Goal: Task Accomplishment & Management: Complete application form

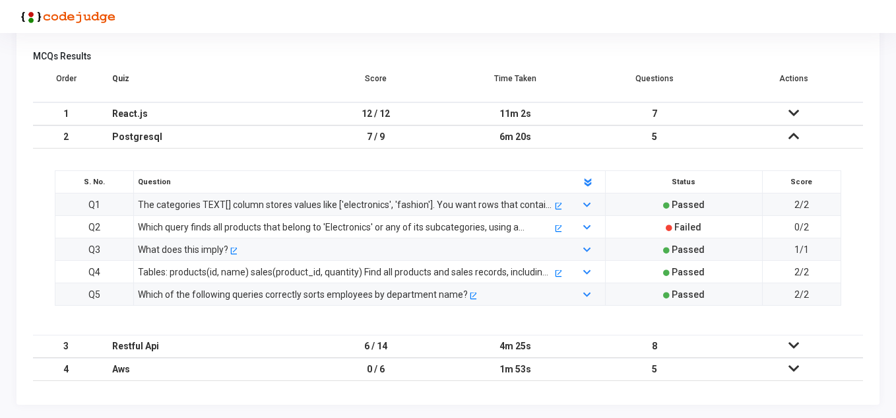
scroll to position [28, 34]
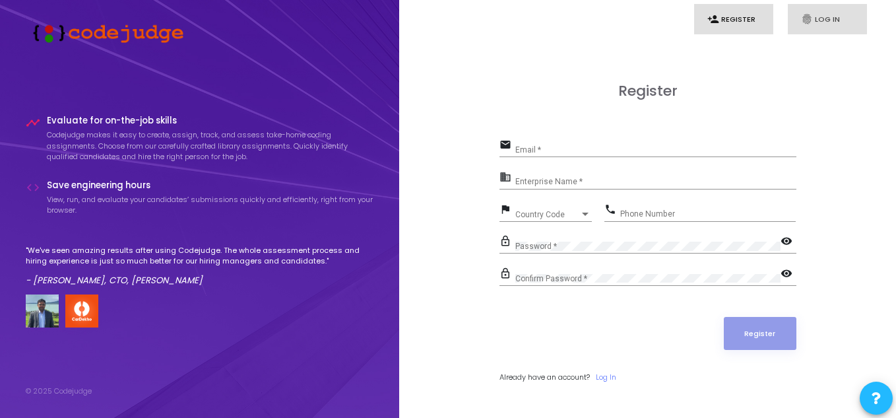
click at [831, 16] on link "fingerprint Log In" at bounding box center [827, 19] width 79 height 31
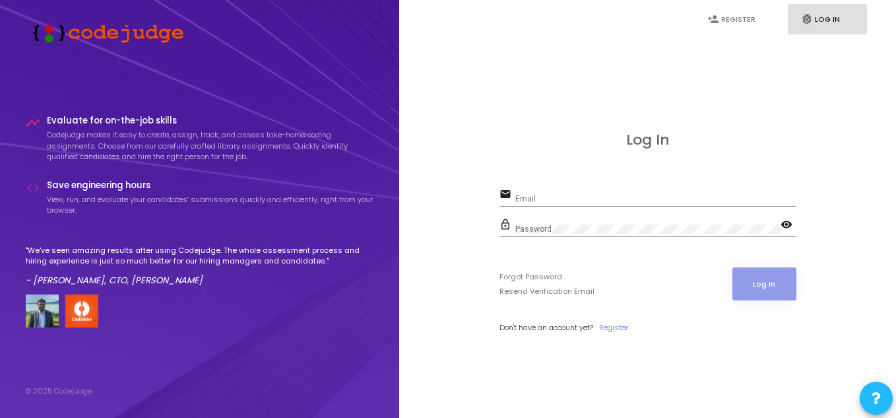
type input "[EMAIL_ADDRESS][DOMAIN_NAME]"
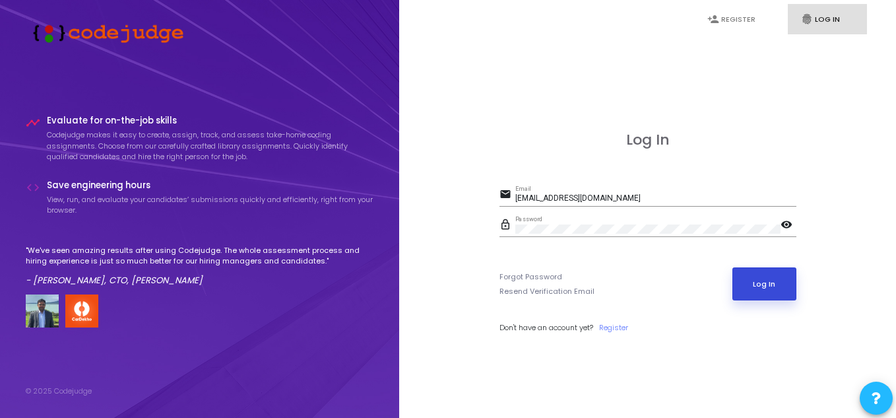
click at [770, 275] on button "Log In" at bounding box center [764, 283] width 64 height 33
